Goal: Task Accomplishment & Management: Manage account settings

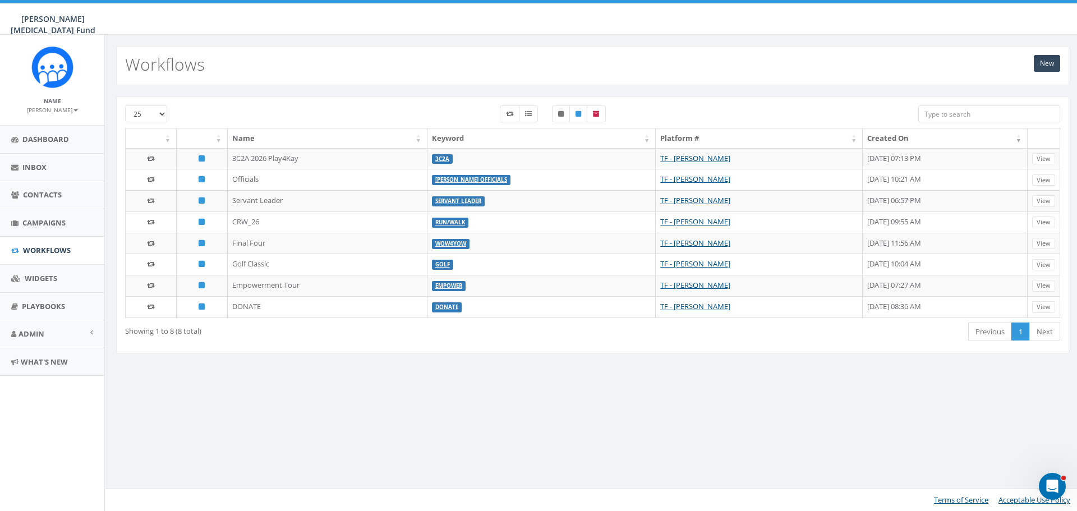
click at [51, 112] on small "[PERSON_NAME]" at bounding box center [52, 110] width 51 height 8
click at [53, 146] on link "Sign Out" at bounding box center [56, 141] width 89 height 14
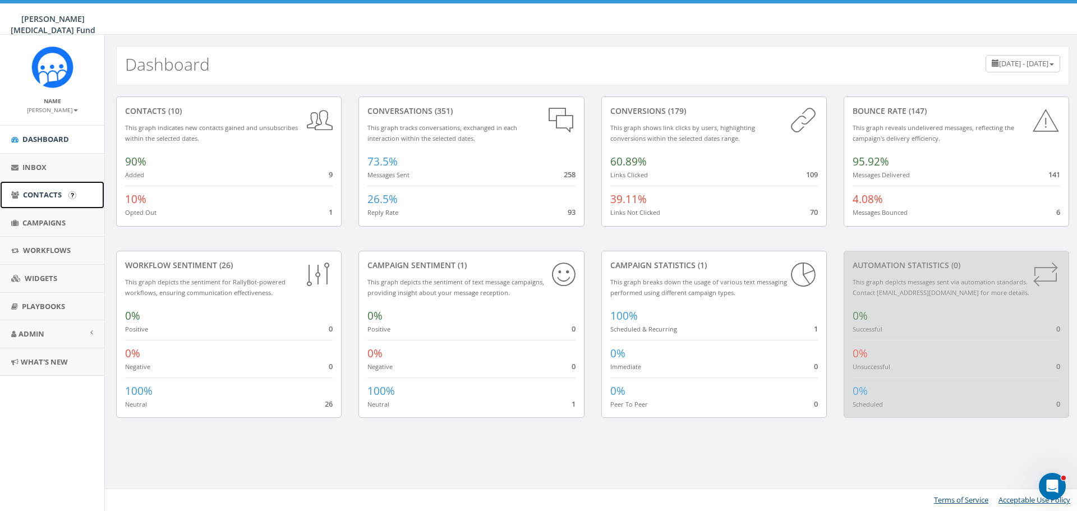
click at [30, 194] on span "Contacts" at bounding box center [42, 195] width 39 height 10
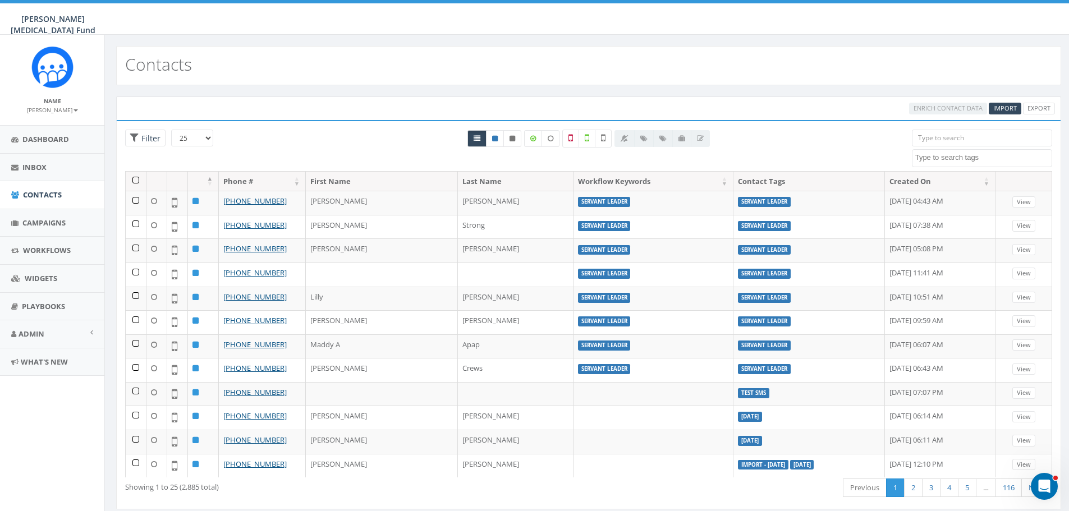
click at [929, 156] on textarea "Search" at bounding box center [983, 158] width 136 height 10
select select "Servant Leader"
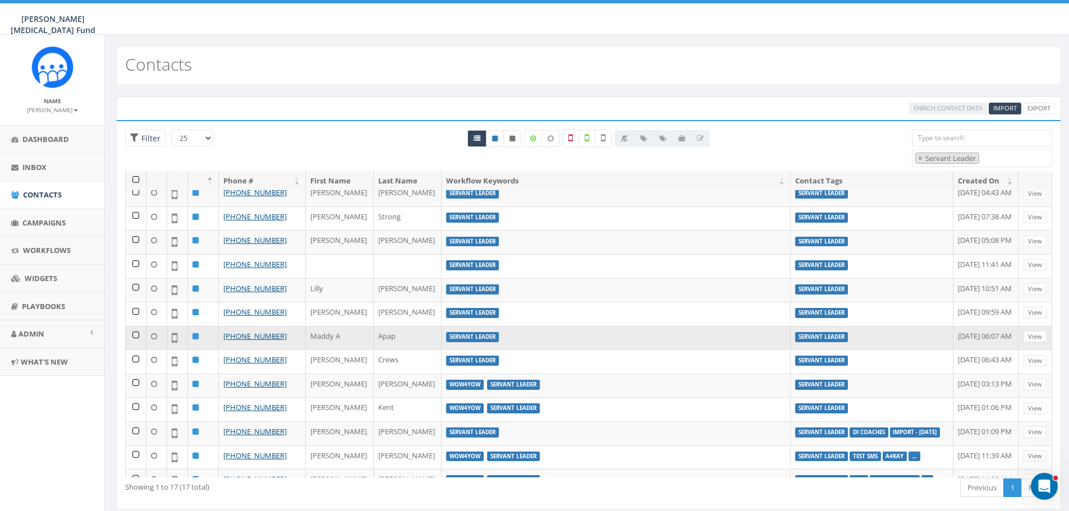
scroll to position [0, 0]
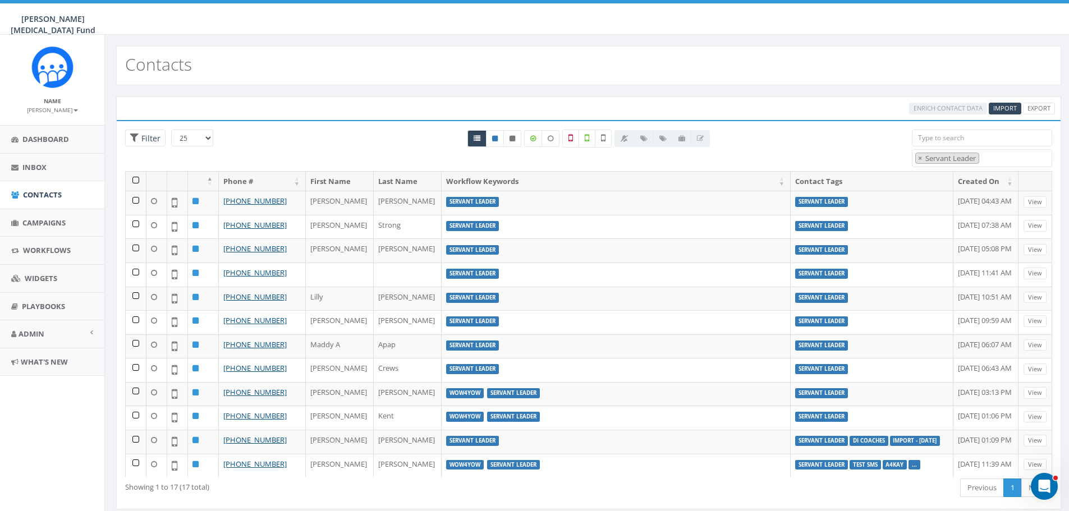
click at [58, 109] on small "[PERSON_NAME]" at bounding box center [52, 110] width 51 height 8
click at [54, 140] on link "Sign Out" at bounding box center [56, 141] width 89 height 14
